Goal: Navigation & Orientation: Find specific page/section

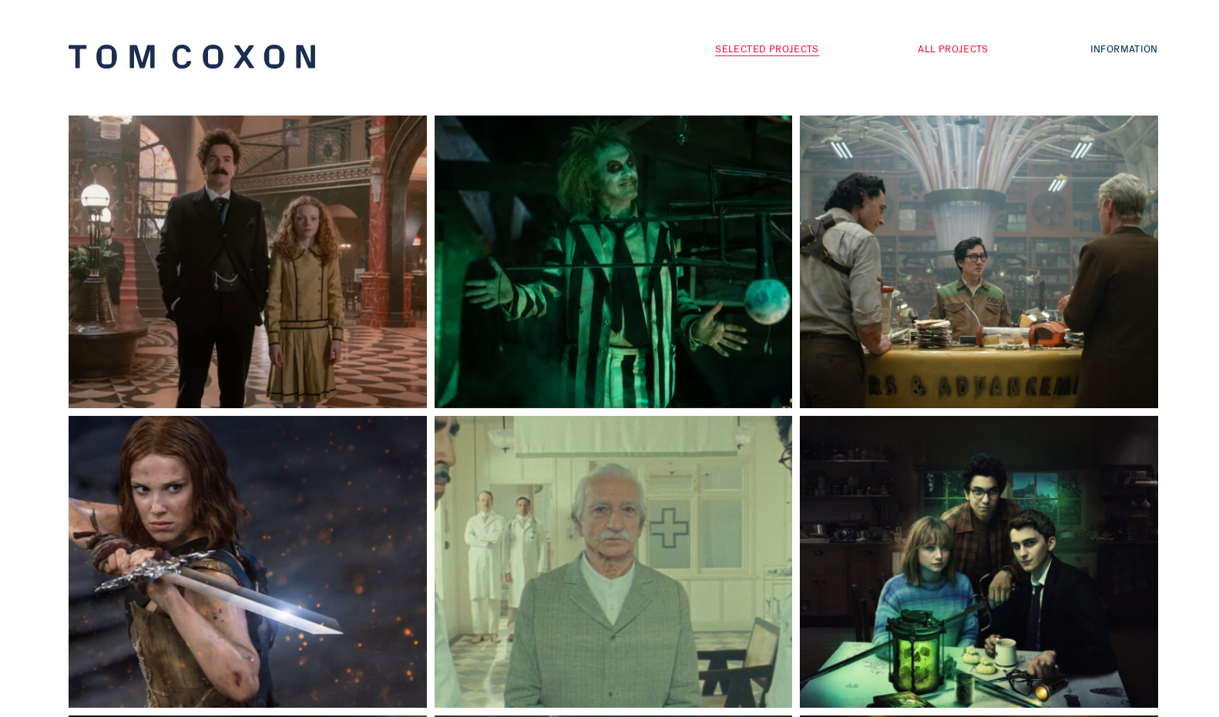
click at [946, 50] on link "All Projects" at bounding box center [953, 48] width 71 height 15
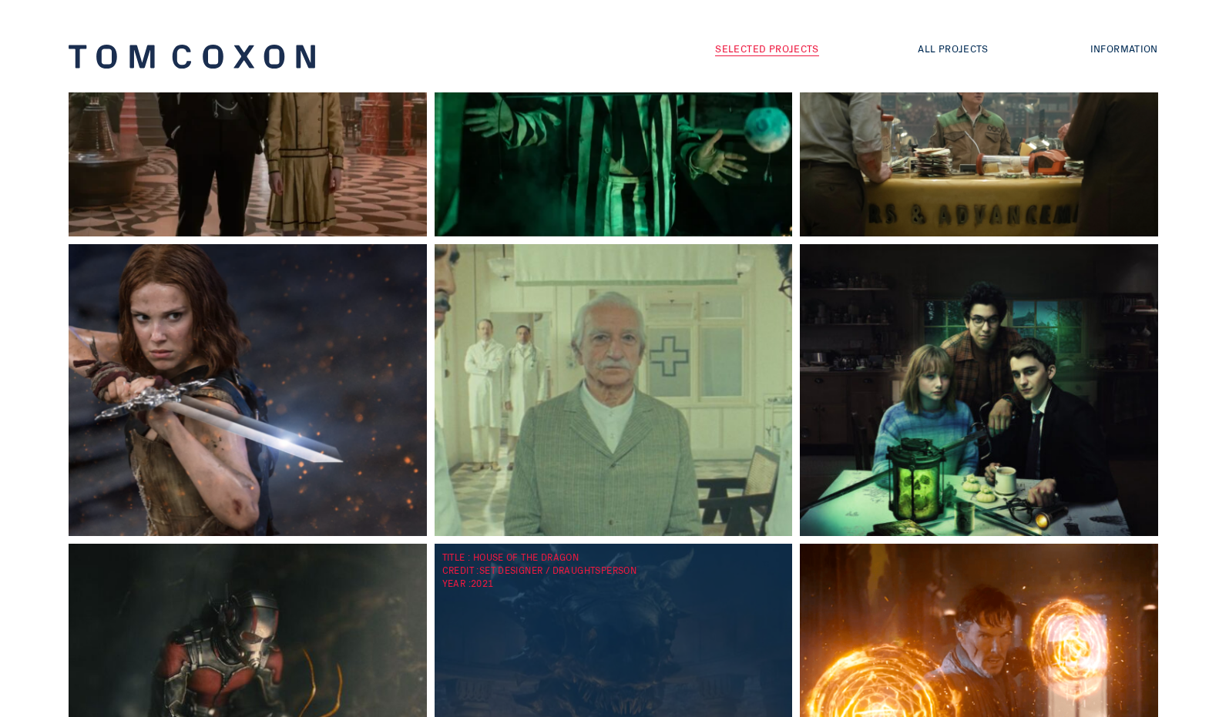
scroll to position [322, 0]
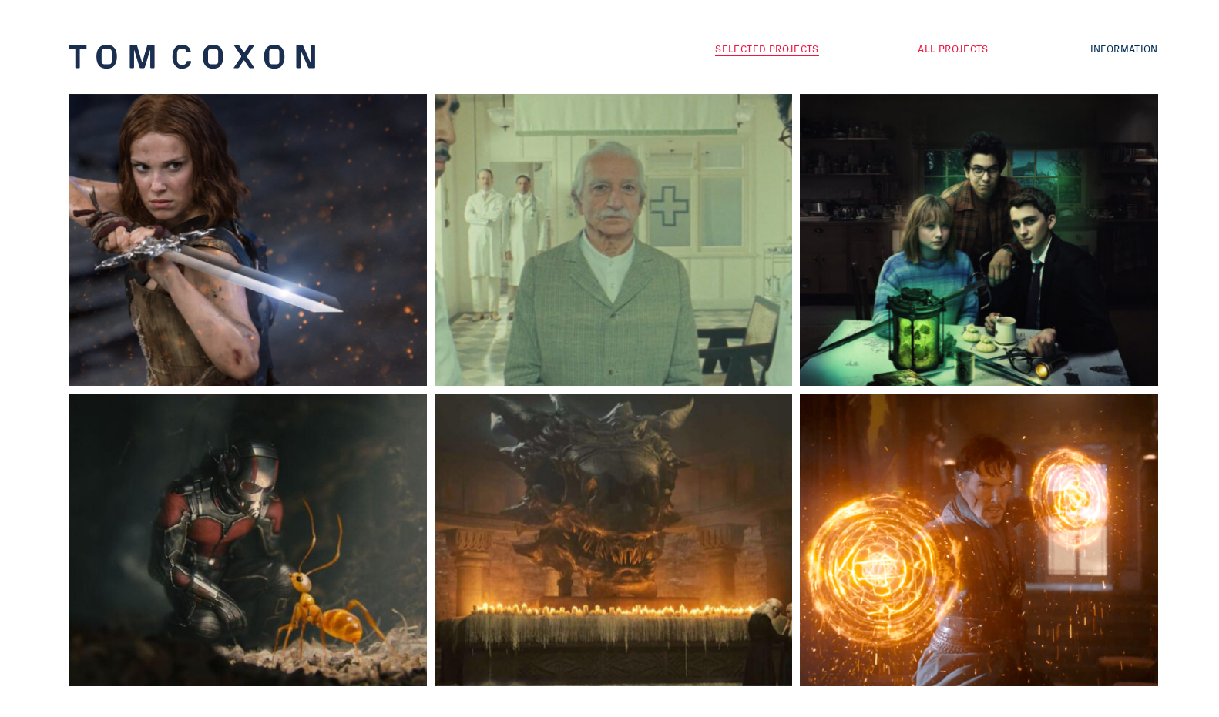
click at [954, 45] on link "All Projects" at bounding box center [953, 48] width 71 height 15
